Goal: Information Seeking & Learning: Learn about a topic

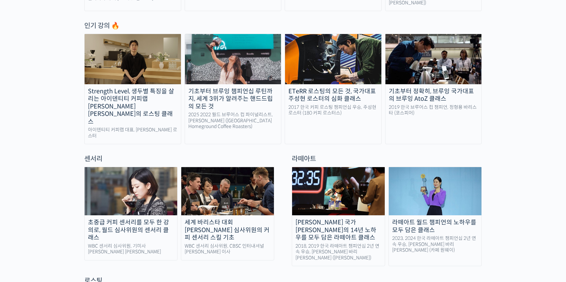
scroll to position [351, 0]
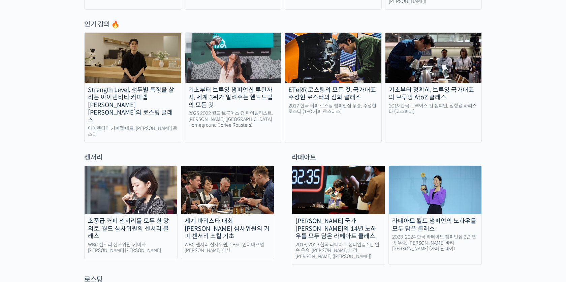
click at [217, 95] on div "기초부터 브루잉 챔피언십 루틴까지, 세계 3위가 알려주는 핸드드립의 모든 것" at bounding box center [233, 97] width 96 height 23
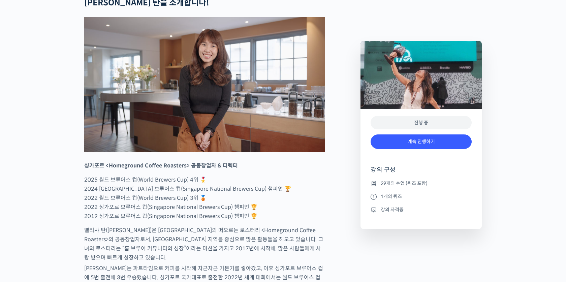
scroll to position [299, 0]
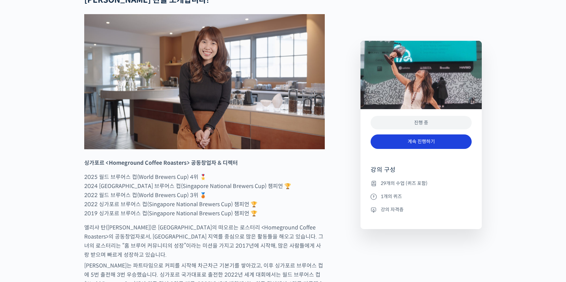
click at [396, 144] on link "계속 진행하기" at bounding box center [421, 141] width 101 height 14
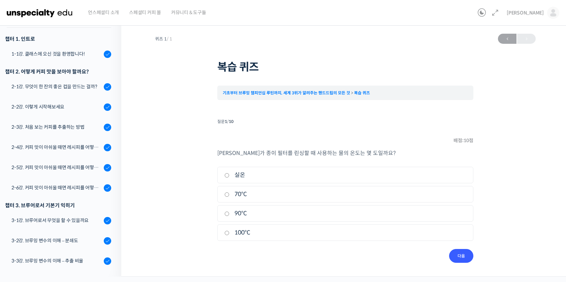
scroll to position [88, 0]
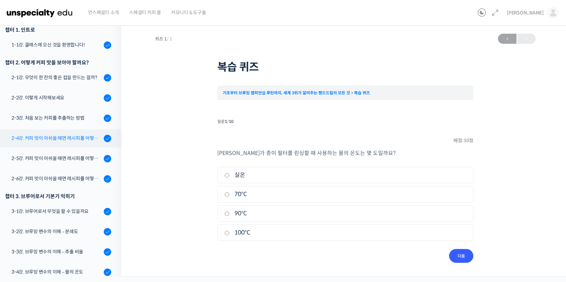
click at [75, 141] on div "2-4강. 커피 맛이 아쉬울 때면 레시피를 어떻게 수정해 보면 좋을까요? (1)" at bounding box center [56, 137] width 90 height 7
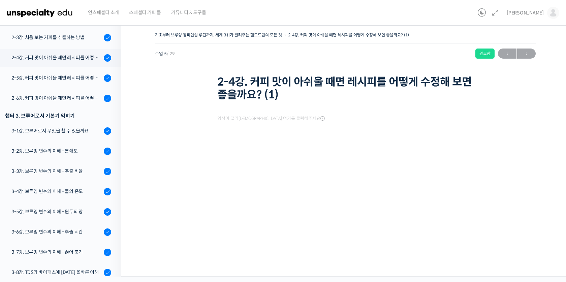
scroll to position [191, 0]
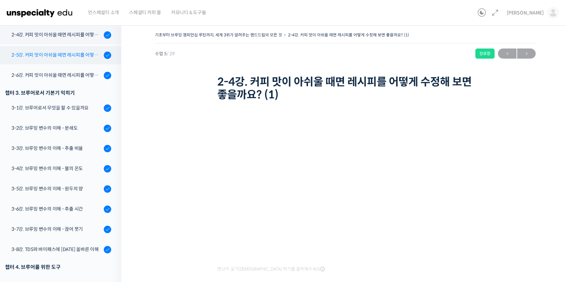
click at [93, 52] on div "2-5강. 커피 맛이 아쉬울 때면 레시피를 어떻게 수정해 보면 좋을까요? (2)" at bounding box center [56, 54] width 90 height 7
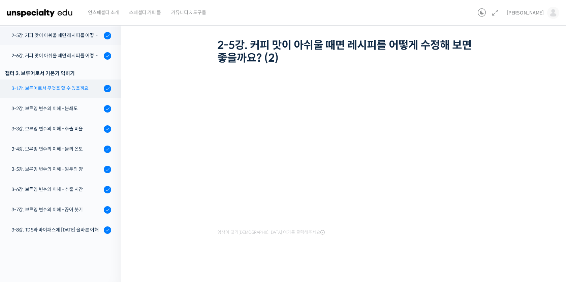
scroll to position [174, 0]
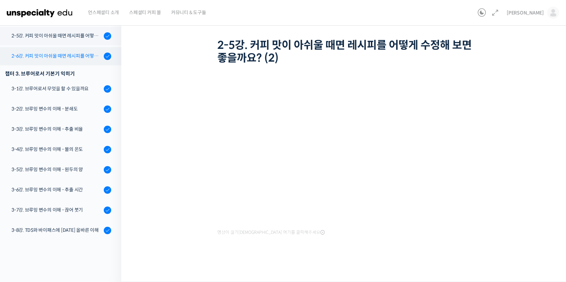
click at [85, 63] on link "2-6강. 커피 맛이 아쉬울 때면 레시피를 어떻게 수정해 보면 좋을까요? (3)" at bounding box center [59, 56] width 125 height 18
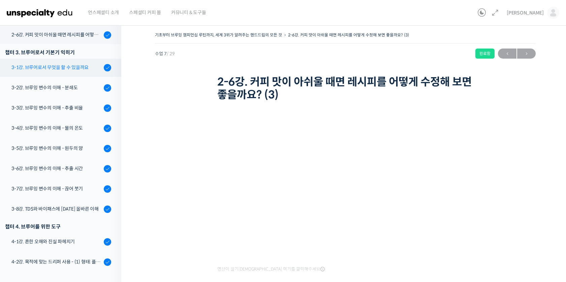
click at [85, 68] on div "3-1강. 브루어로서 무엇을 할 수 있을까요" at bounding box center [56, 67] width 90 height 7
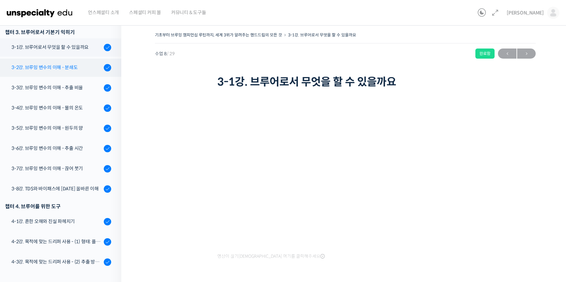
click at [71, 67] on div "3-2강. 브루잉 변수의 이해 - 분쇄도" at bounding box center [56, 67] width 90 height 7
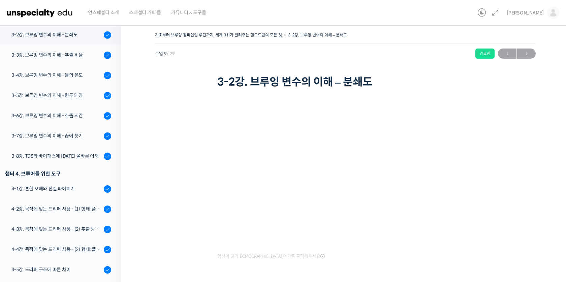
scroll to position [285, 0]
click at [79, 61] on link "3-3강. 브루잉 변수의 이해 - 추출 비율" at bounding box center [59, 55] width 125 height 18
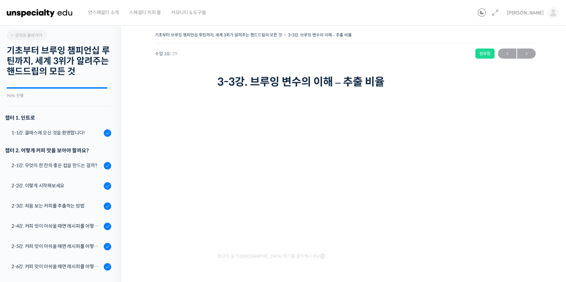
scroll to position [305, 0]
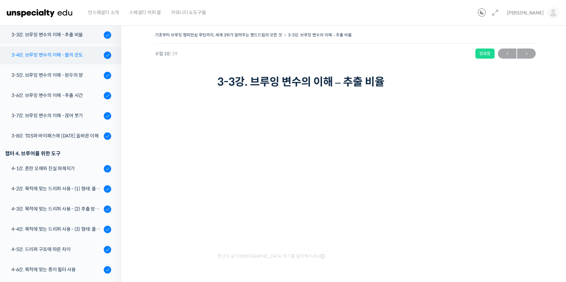
click at [74, 60] on link "3-4강. 브루잉 변수의 이해 - 물의 온도" at bounding box center [59, 55] width 125 height 18
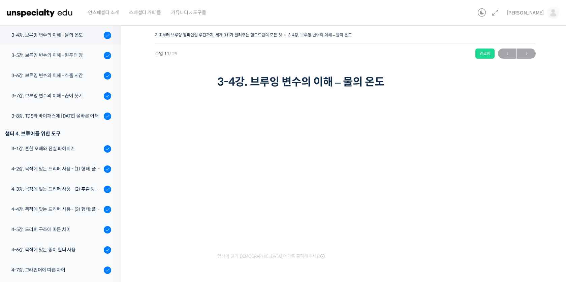
scroll to position [325, 0]
click at [83, 59] on link "3-5강. 브루잉 변수의 이해 - 원두의 양" at bounding box center [59, 55] width 125 height 18
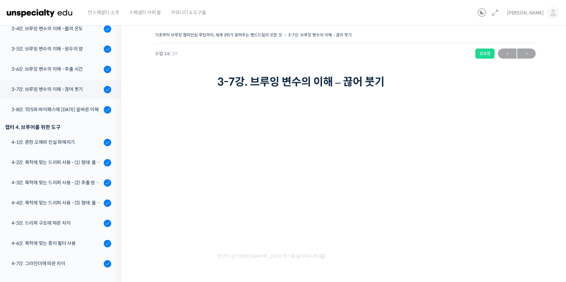
scroll to position [326, 0]
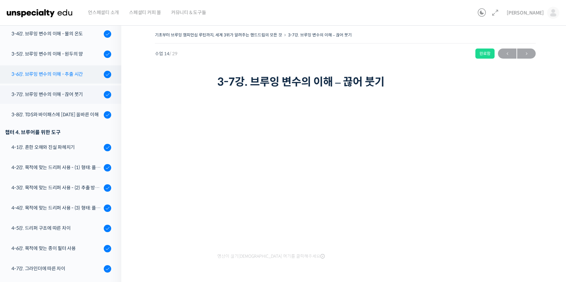
click at [66, 72] on div "3-6강. 브루잉 변수의 이해 - 추출 시간" at bounding box center [56, 73] width 90 height 7
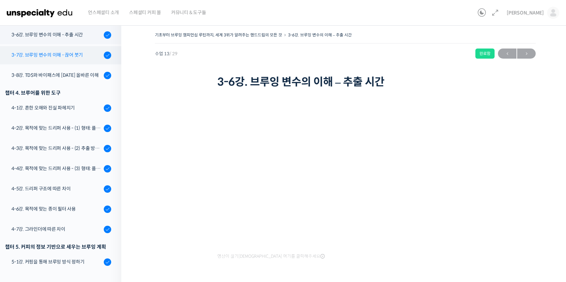
click at [50, 61] on link "3-7강. 브루잉 변수의 이해 - 끊어 붓기" at bounding box center [59, 55] width 125 height 18
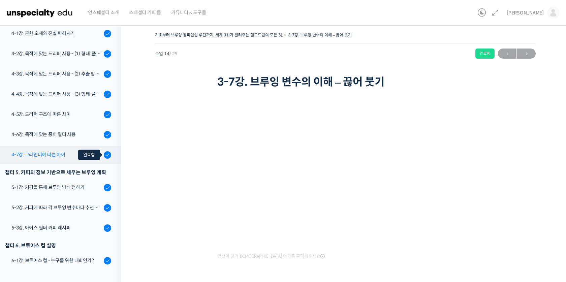
scroll to position [441, 0]
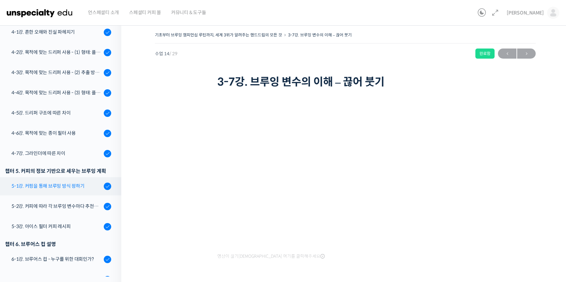
click at [91, 187] on div "5-1강. 커핑을 통해 브루잉 방식 정하기" at bounding box center [56, 185] width 90 height 7
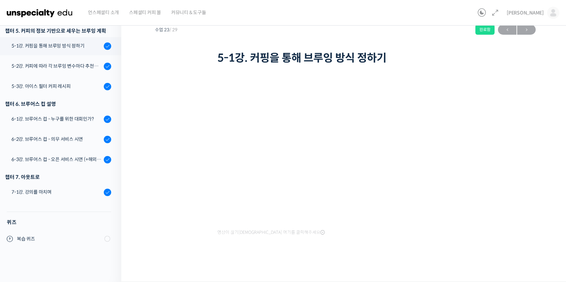
scroll to position [24, 0]
